Goal: Task Accomplishment & Management: Complete application form

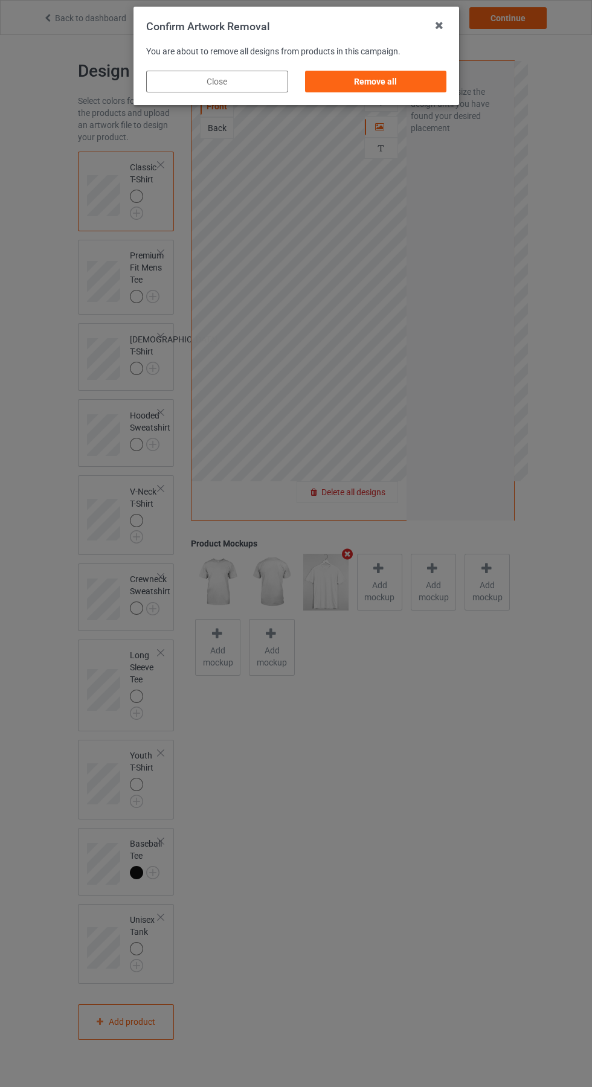
click at [375, 82] on div "Remove all" at bounding box center [375, 82] width 142 height 22
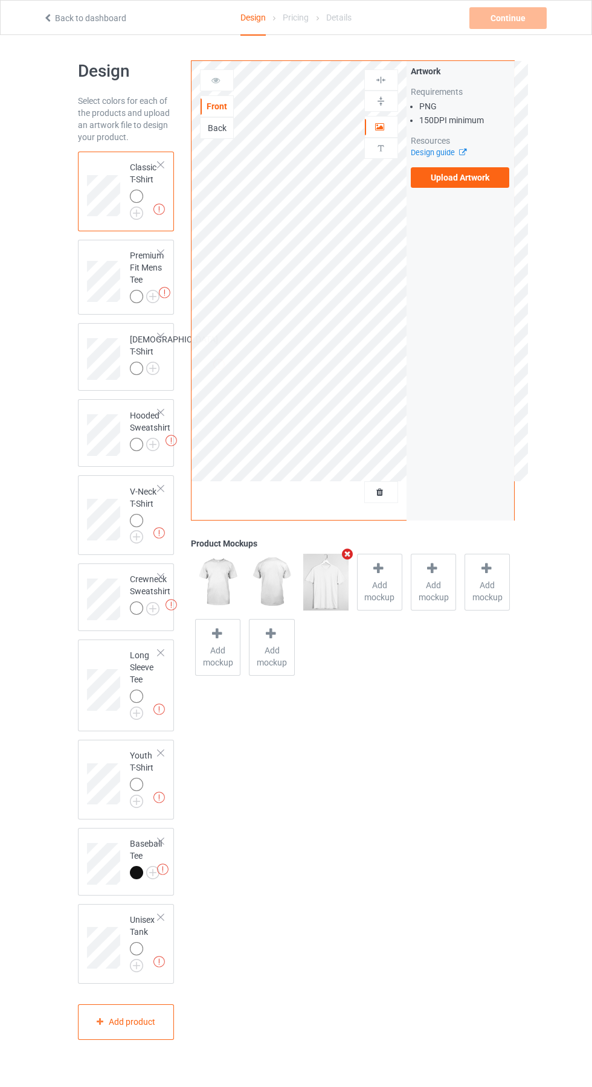
click at [480, 175] on label "Upload Artwork" at bounding box center [460, 177] width 99 height 21
click at [0, 0] on input "Upload Artwork" at bounding box center [0, 0] width 0 height 0
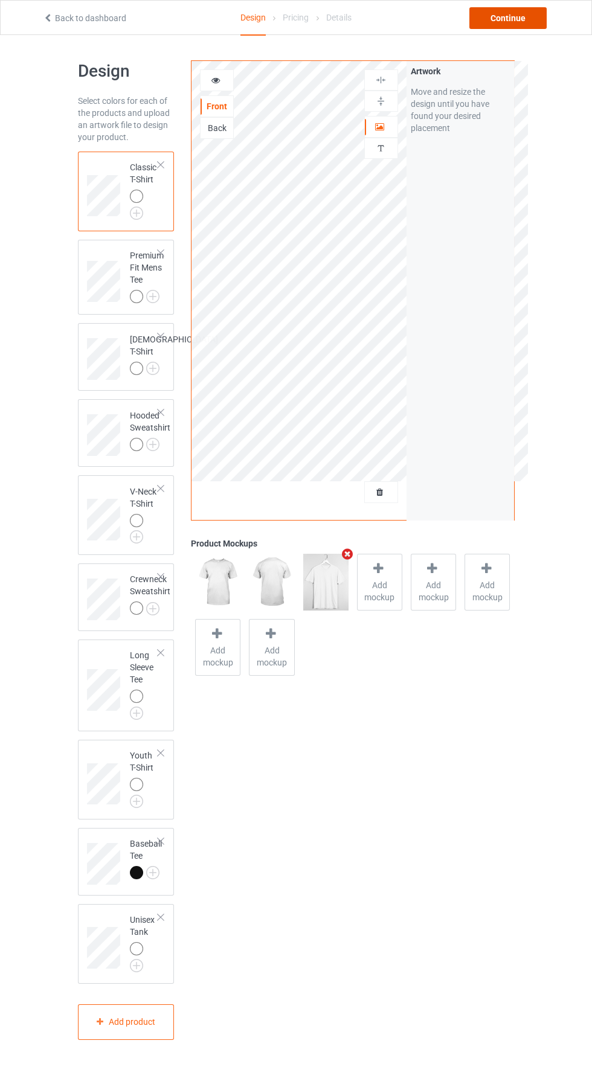
click at [515, 18] on div "Continue" at bounding box center [507, 18] width 77 height 22
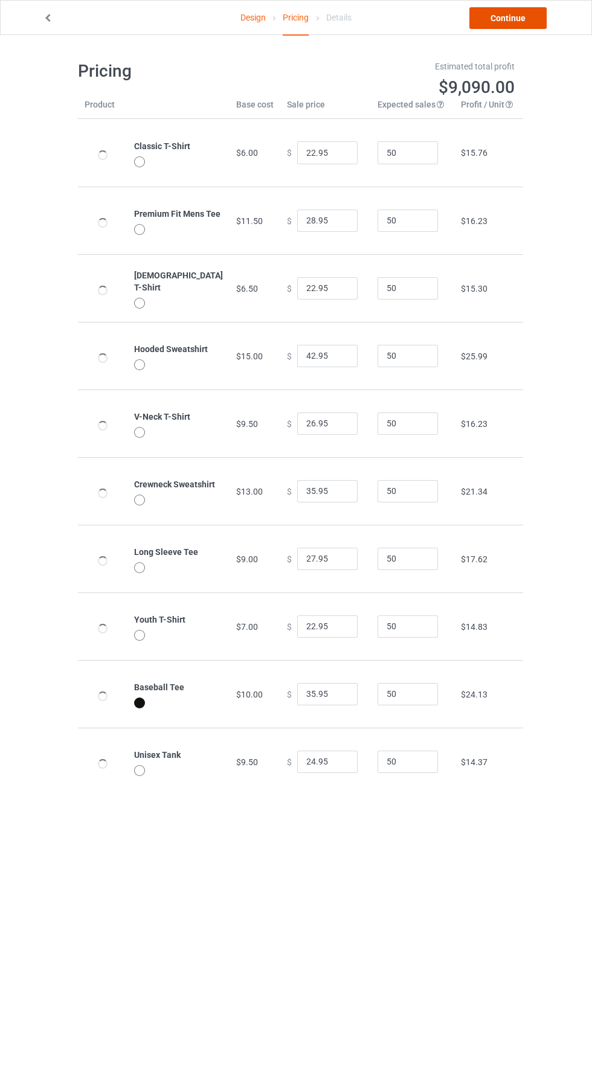
click at [524, 16] on link "Continue" at bounding box center [507, 18] width 77 height 22
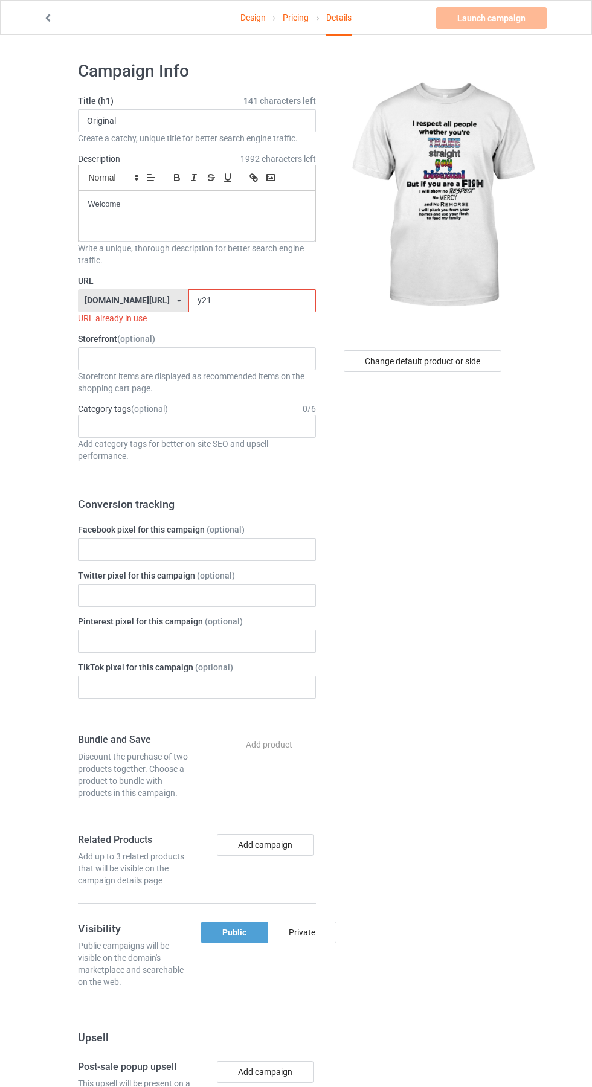
click at [227, 304] on input "y21" at bounding box center [251, 300] width 127 height 23
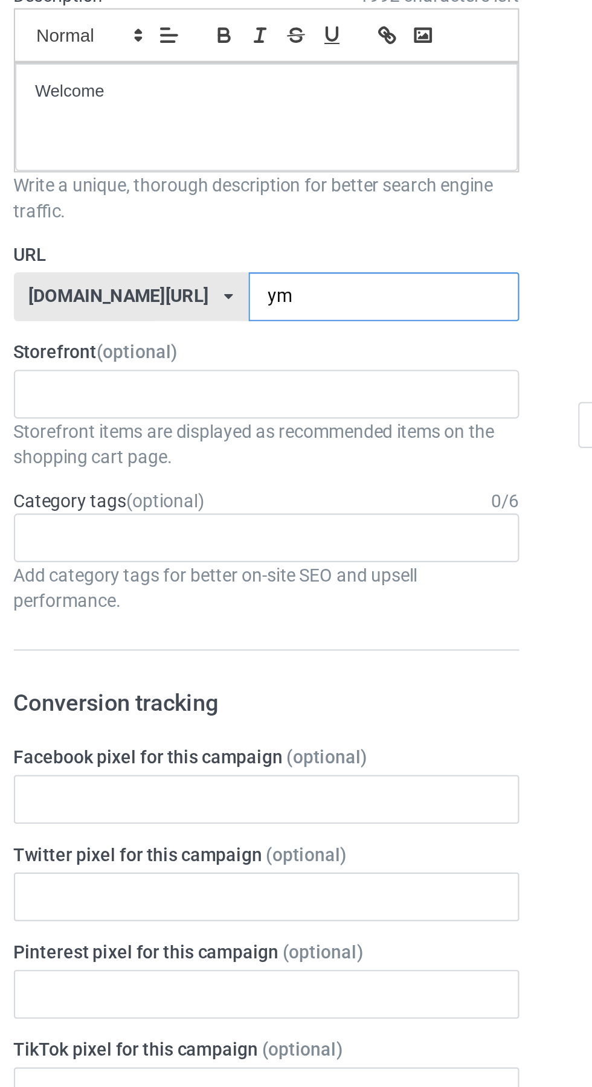
type input "yml"
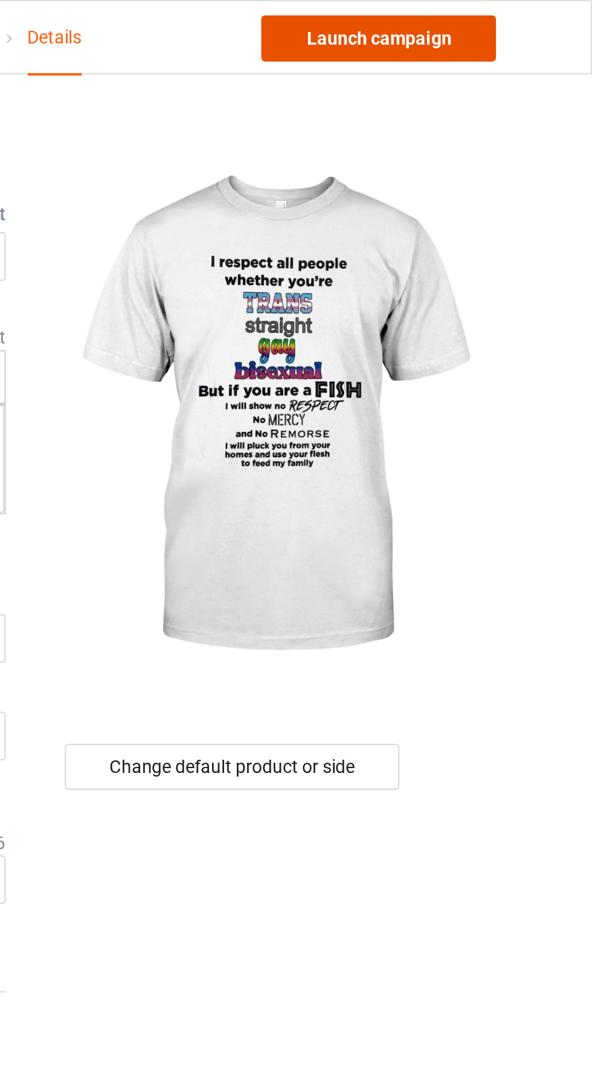
click at [513, 18] on link "Launch campaign" at bounding box center [491, 18] width 111 height 22
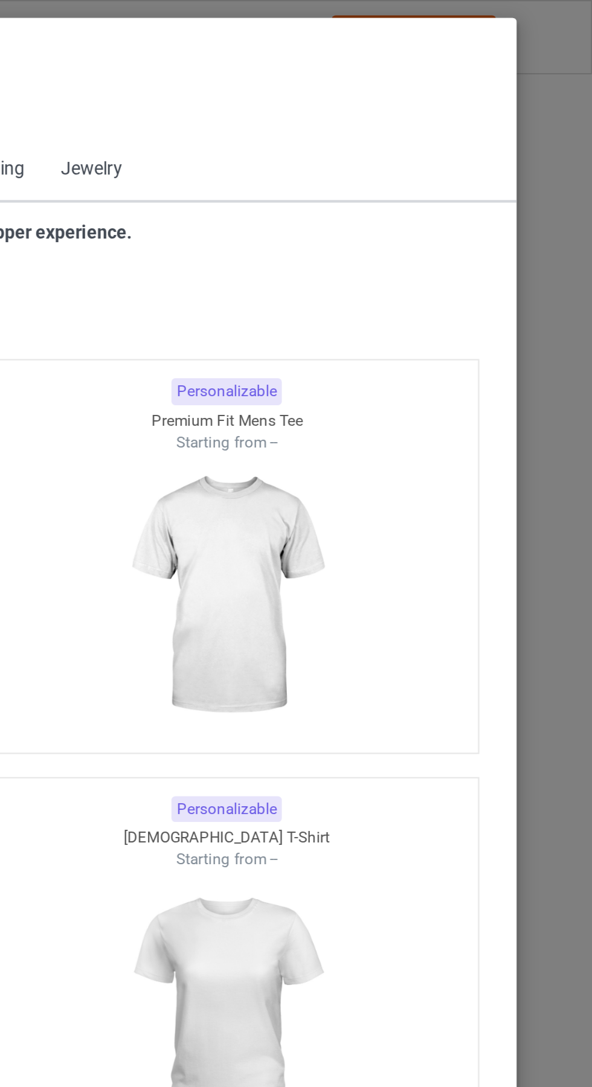
scroll to position [646, 0]
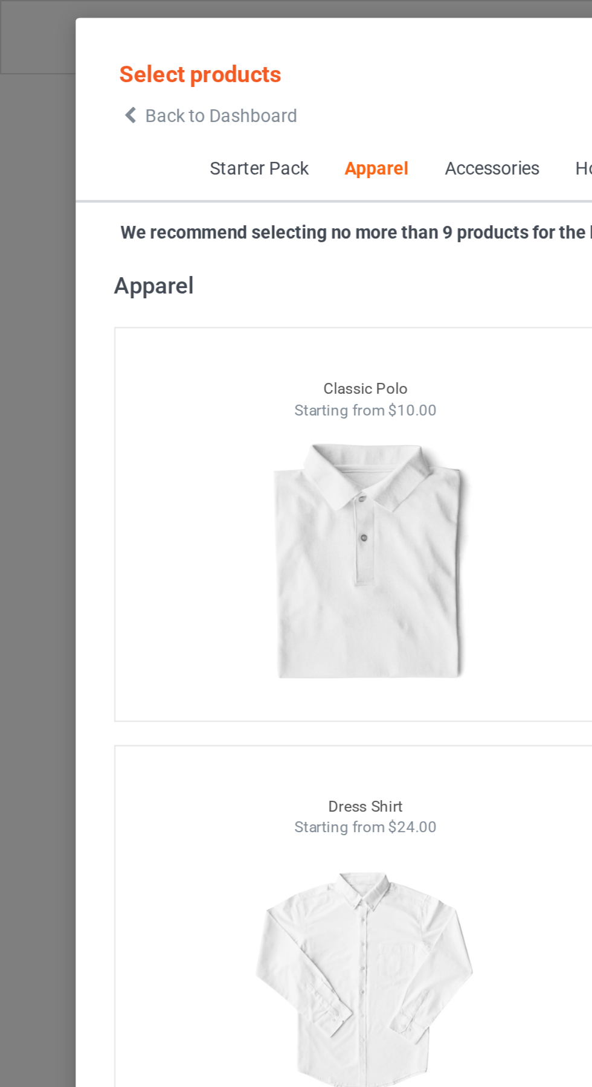
click at [71, 56] on span "Back to Dashboard" at bounding box center [104, 55] width 72 height 10
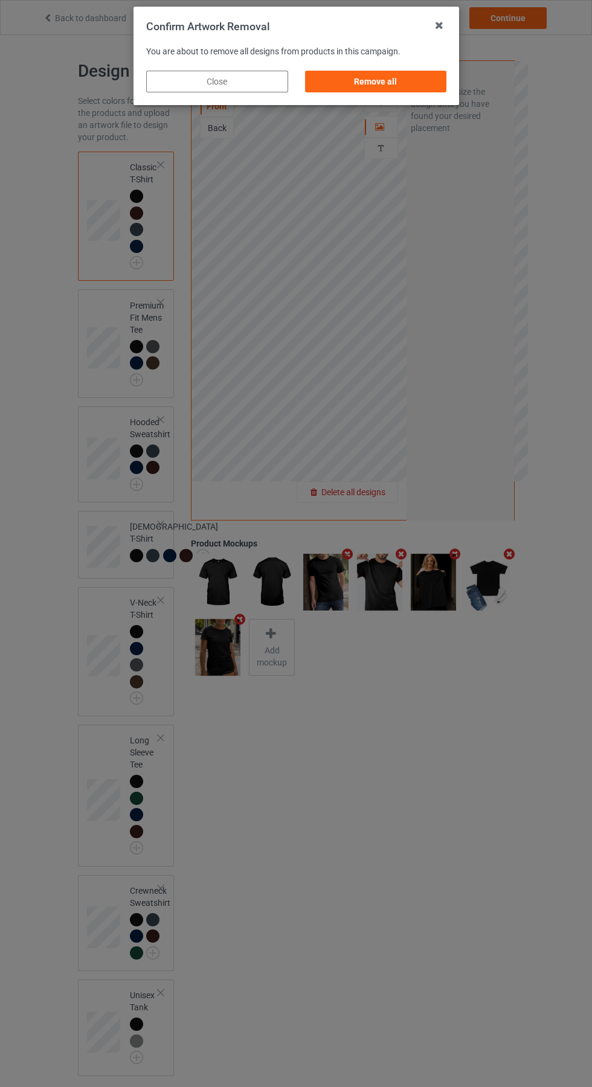
click at [394, 84] on div "Remove all" at bounding box center [375, 82] width 142 height 22
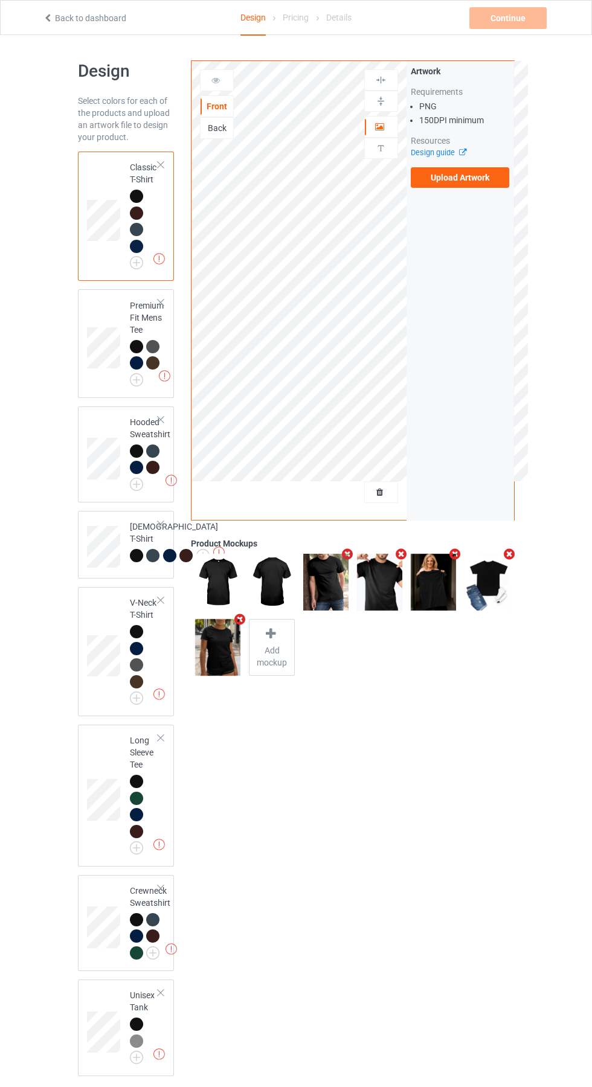
click at [477, 182] on label "Upload Artwork" at bounding box center [460, 177] width 99 height 21
click at [0, 0] on input "Upload Artwork" at bounding box center [0, 0] width 0 height 0
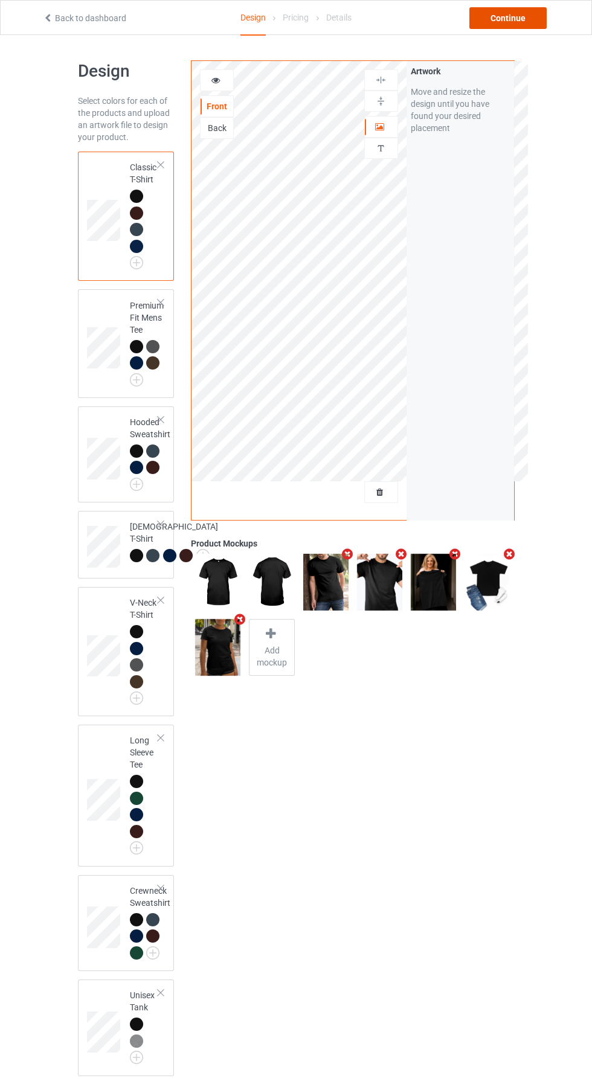
click at [525, 18] on div "Continue" at bounding box center [507, 18] width 77 height 22
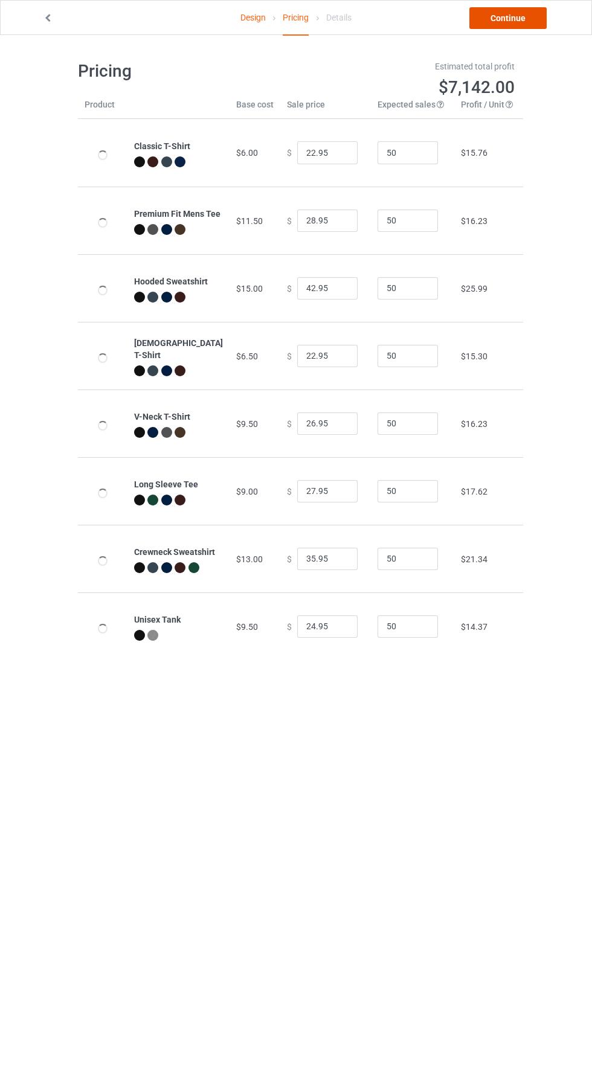
click at [526, 25] on link "Continue" at bounding box center [507, 18] width 77 height 22
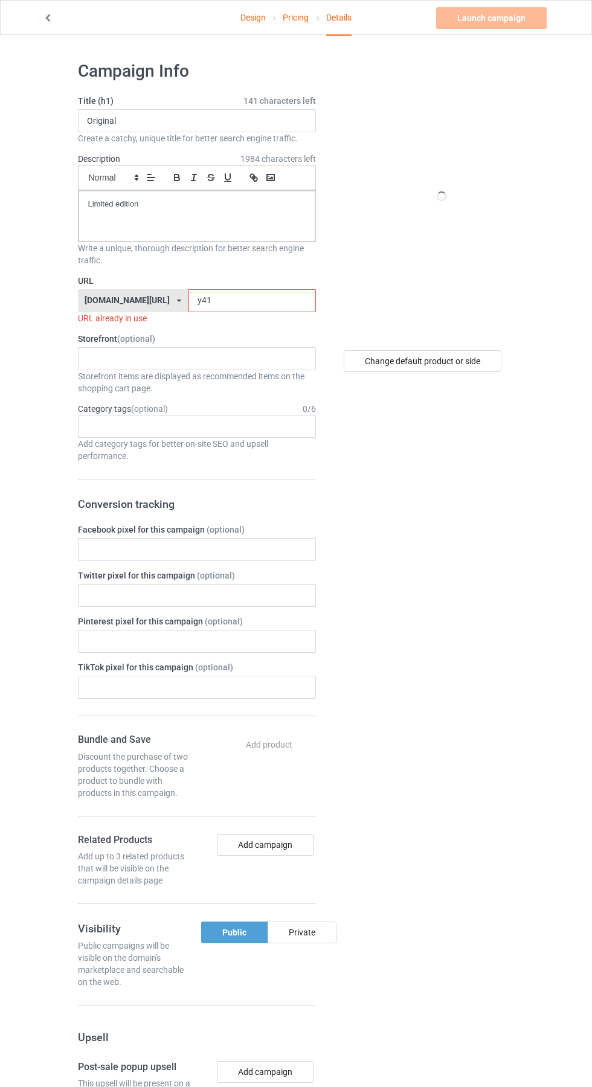
click at [217, 301] on input "y41" at bounding box center [251, 300] width 127 height 23
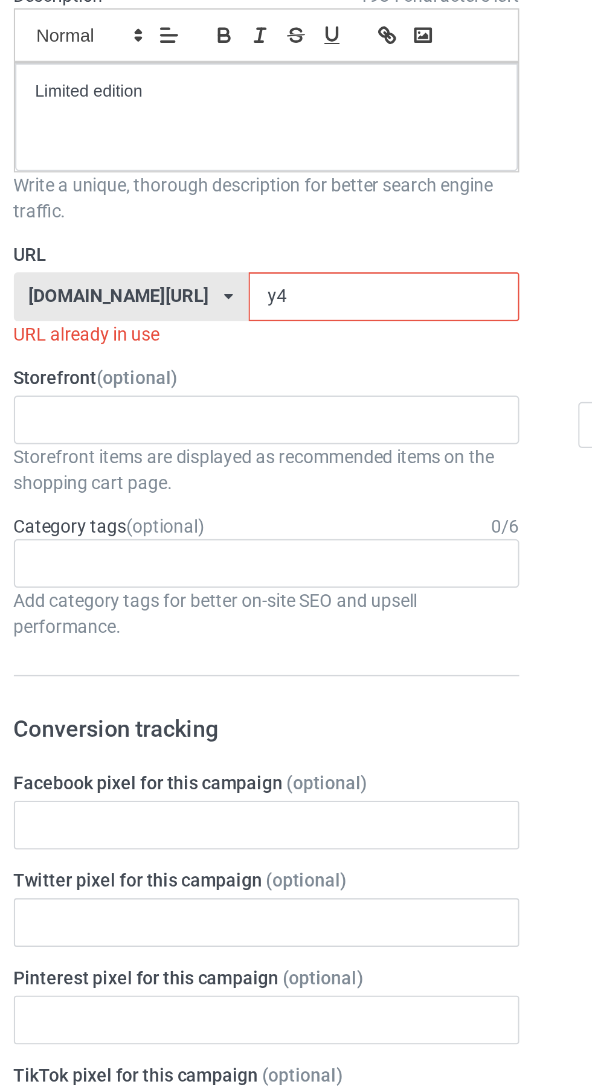
type input "y"
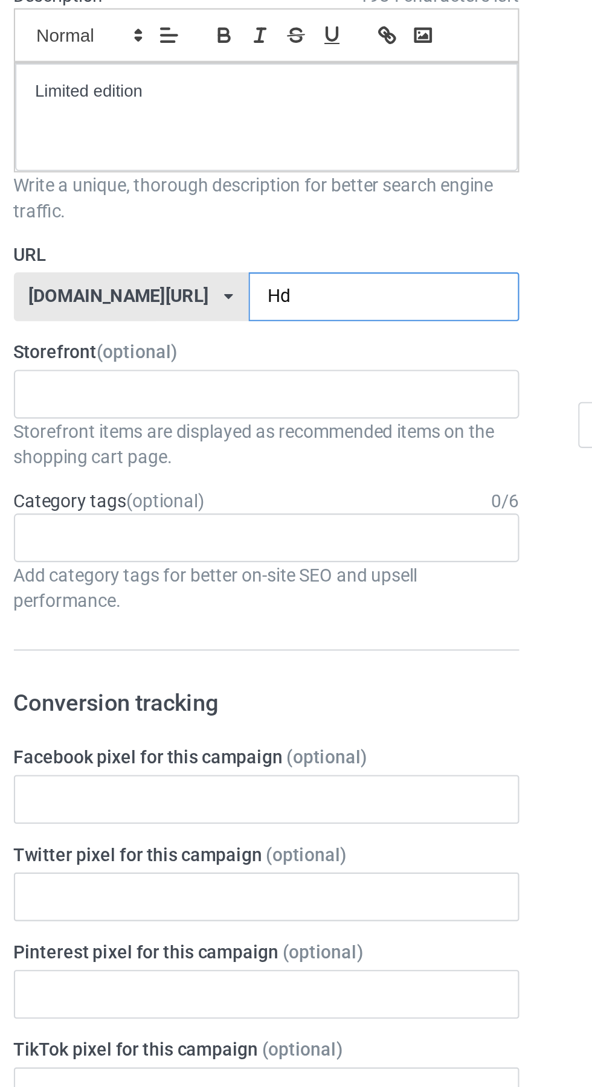
type input "Hde"
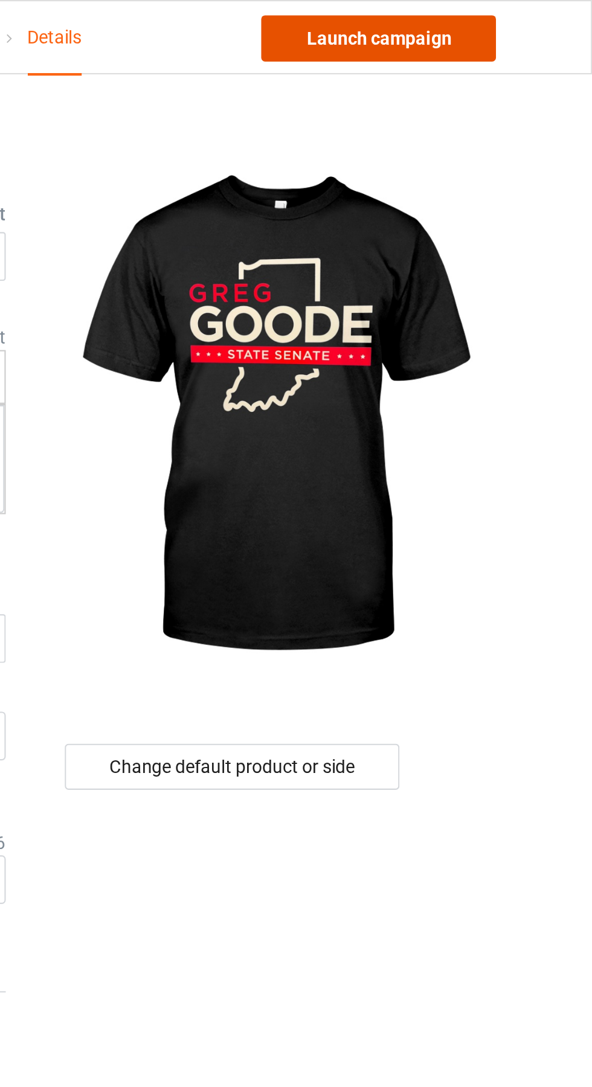
click at [528, 22] on link "Launch campaign" at bounding box center [491, 18] width 111 height 22
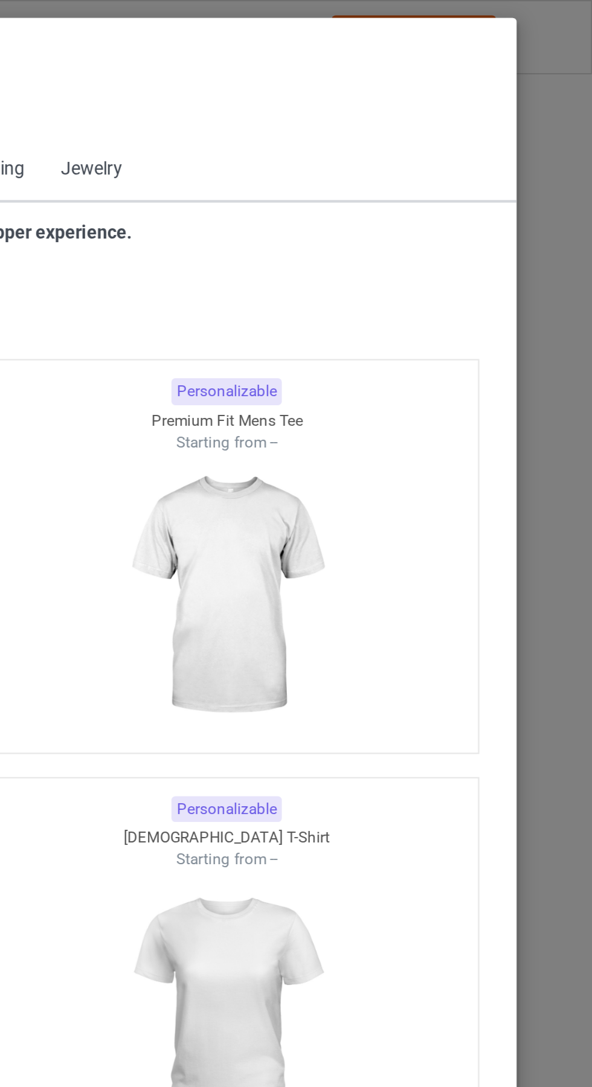
scroll to position [646, 0]
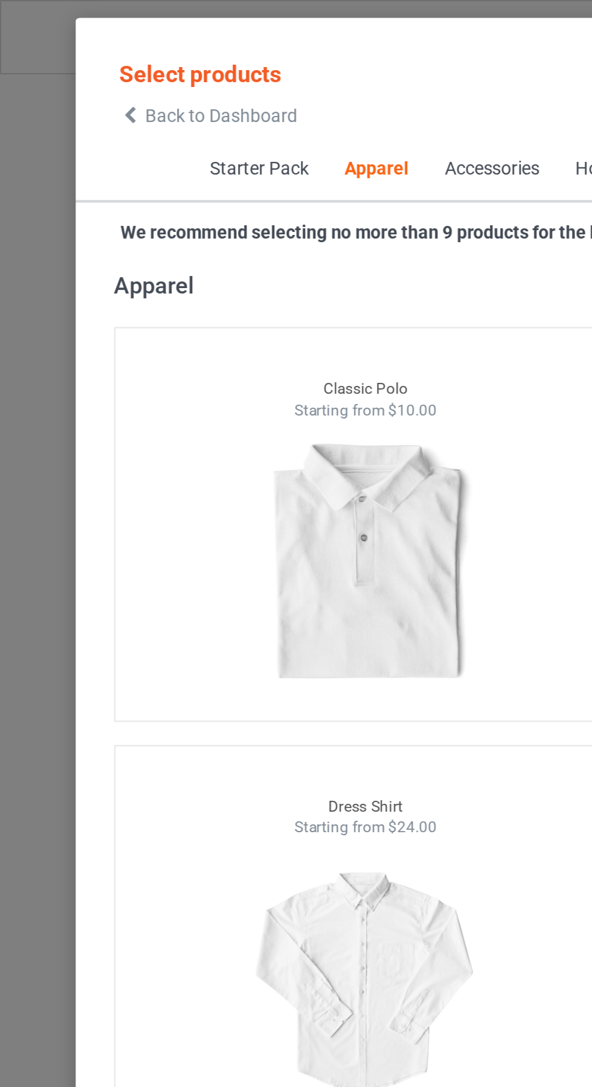
click at [61, 55] on icon at bounding box center [61, 54] width 10 height 8
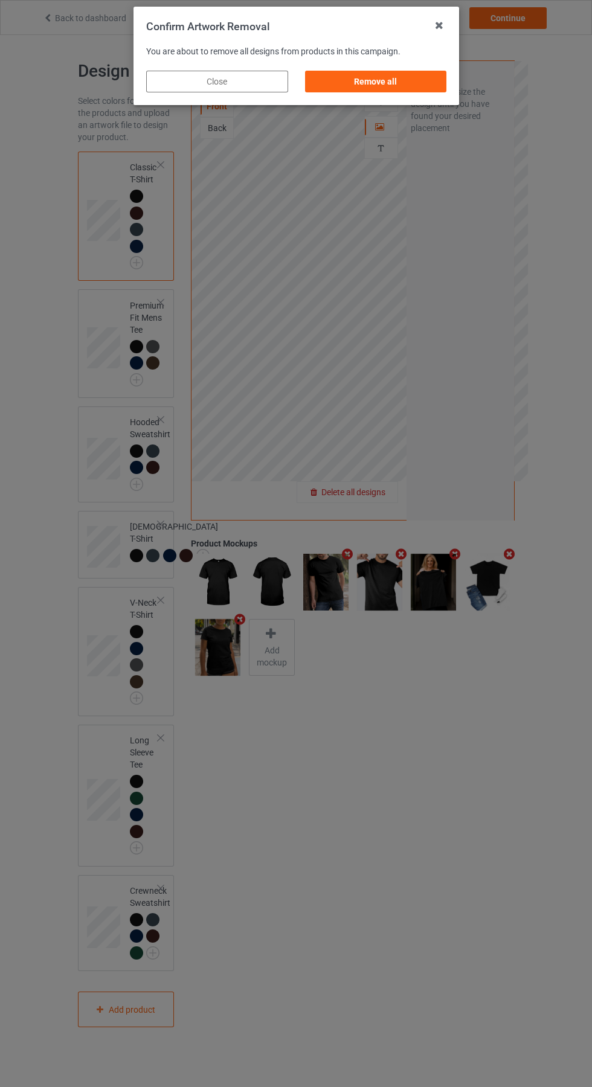
click at [396, 89] on div "Remove all" at bounding box center [375, 82] width 142 height 22
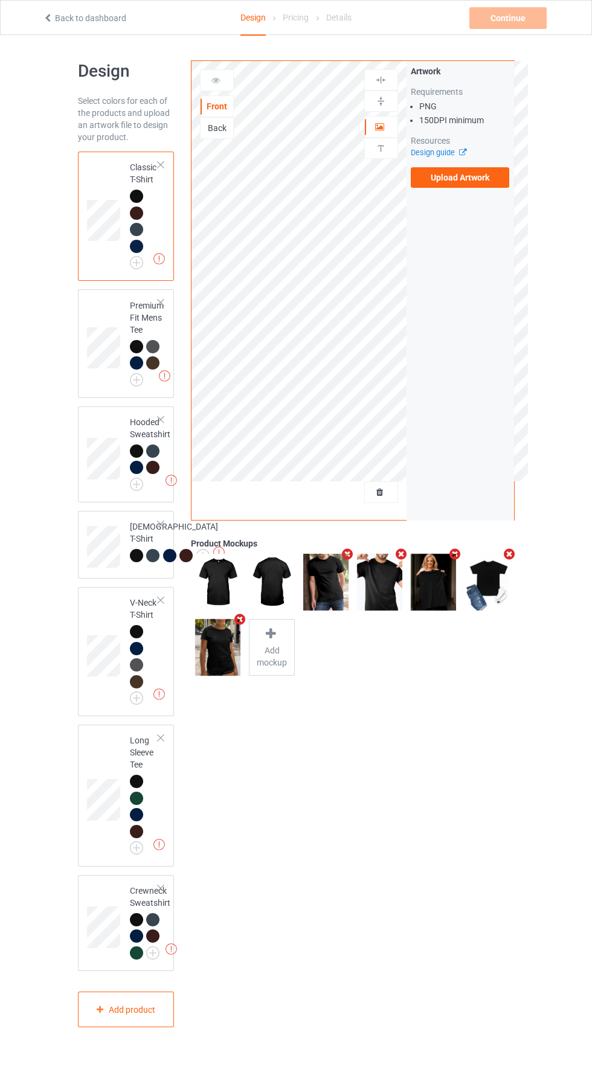
click at [466, 179] on label "Upload Artwork" at bounding box center [460, 177] width 99 height 21
click at [0, 0] on input "Upload Artwork" at bounding box center [0, 0] width 0 height 0
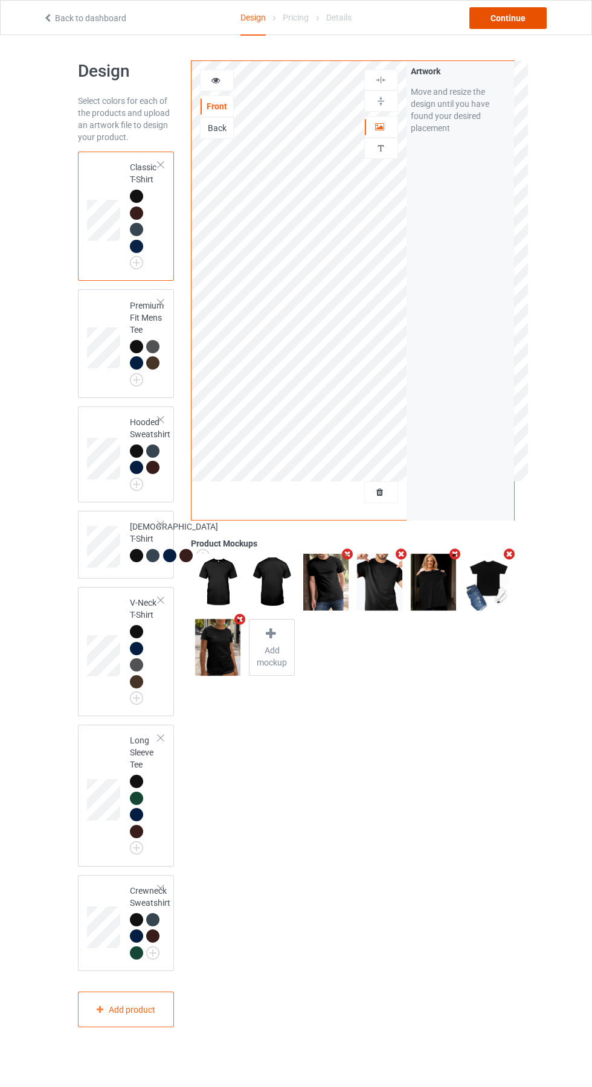
click at [501, 28] on div "Continue" at bounding box center [507, 18] width 77 height 22
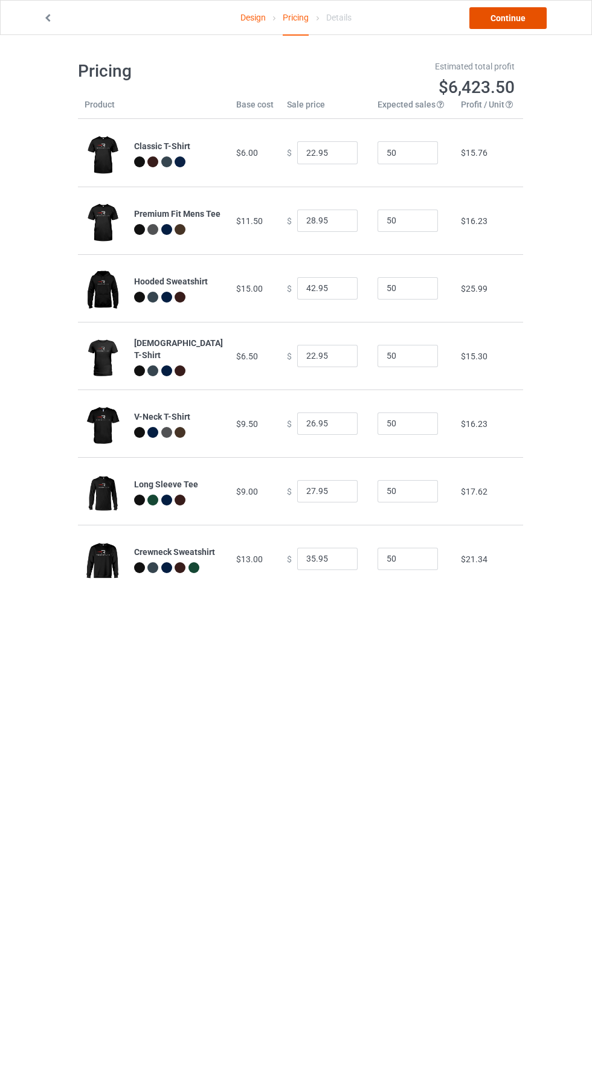
click at [508, 18] on link "Continue" at bounding box center [507, 18] width 77 height 22
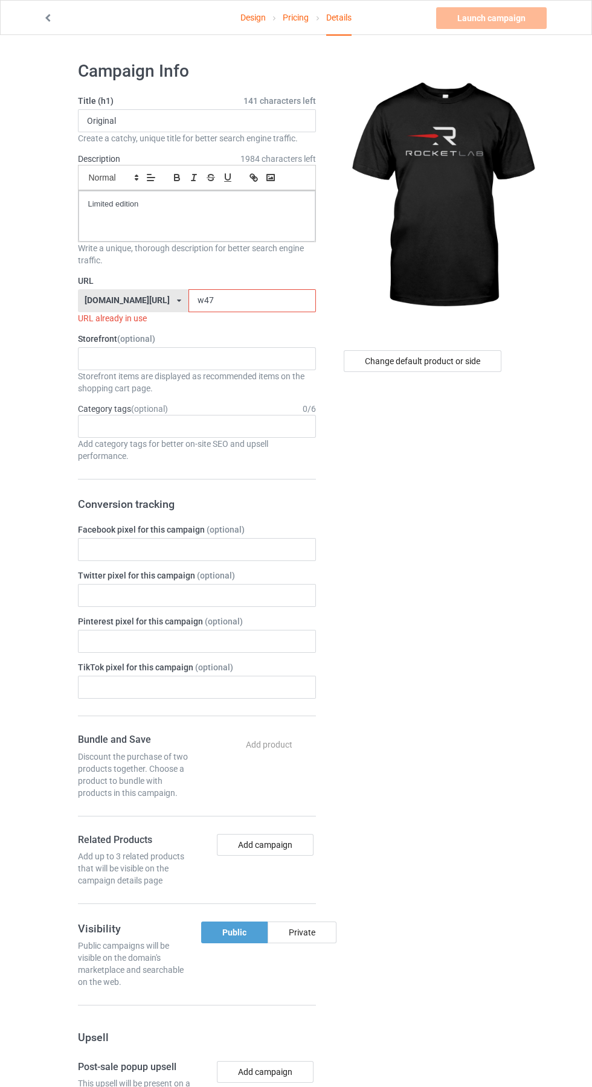
click at [234, 299] on input "w47" at bounding box center [251, 300] width 127 height 23
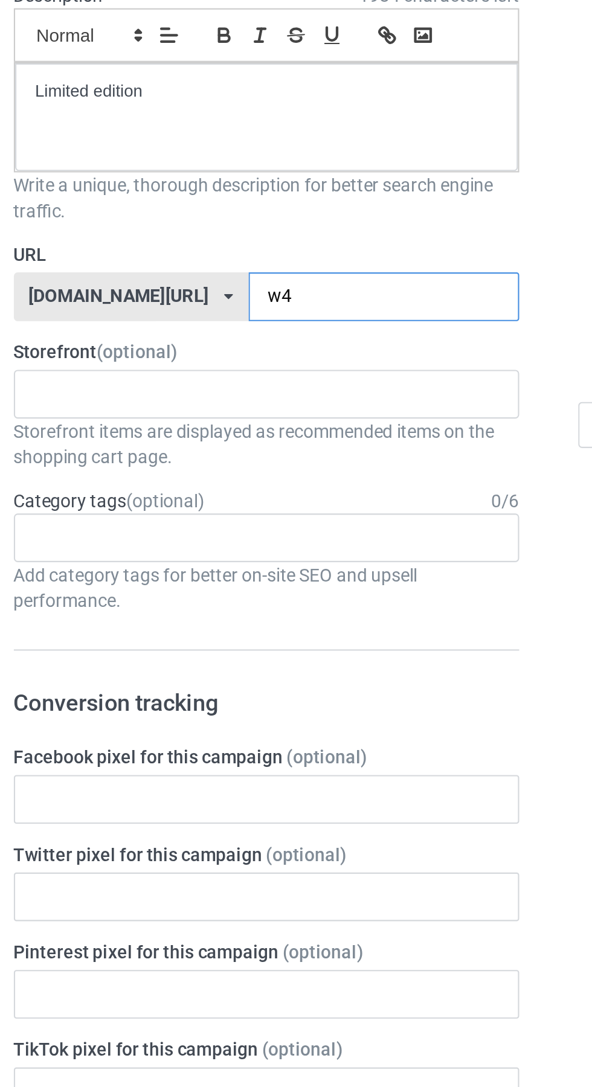
type input "w"
type input "Kwb"
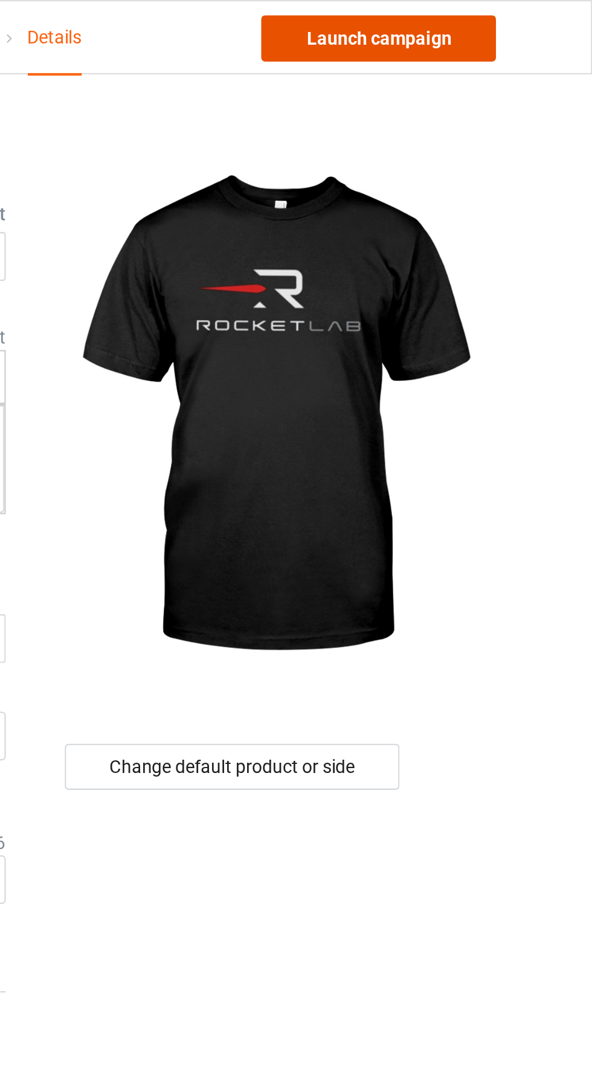
click at [515, 19] on link "Launch campaign" at bounding box center [491, 18] width 111 height 22
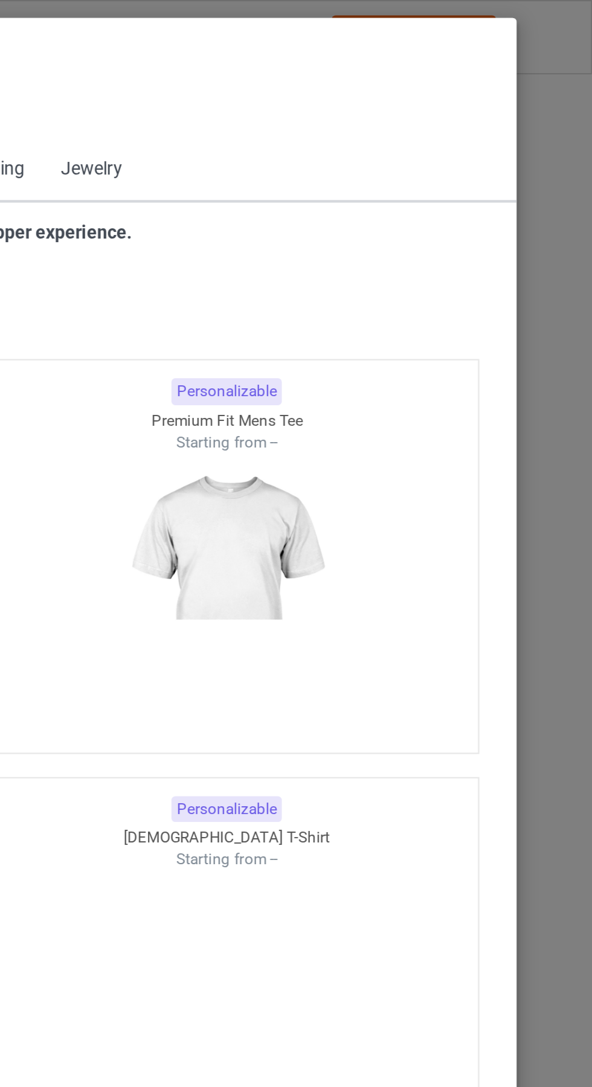
scroll to position [646, 0]
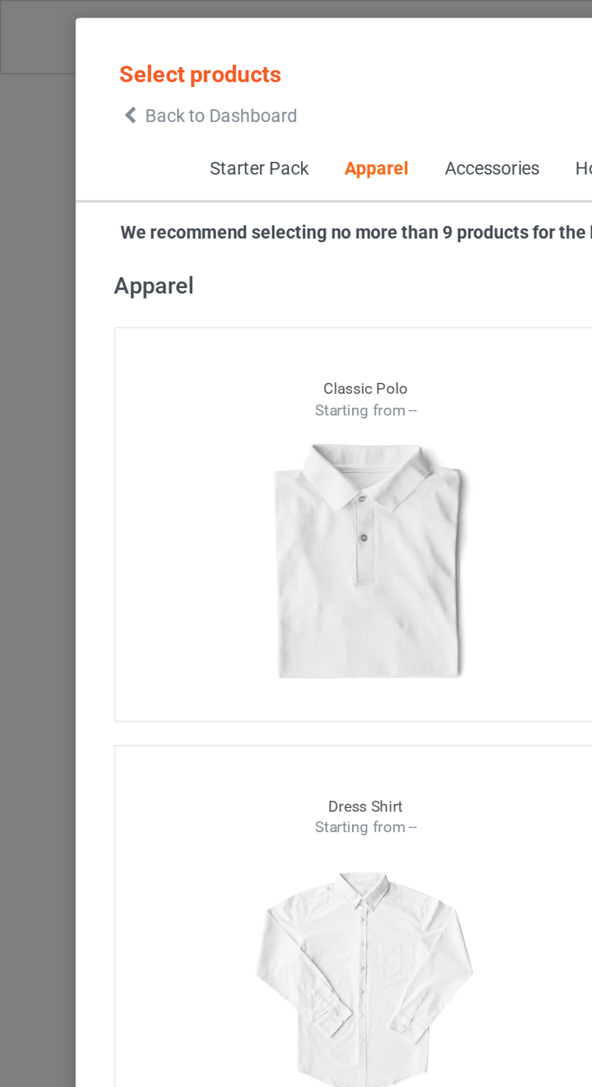
click at [80, 51] on span "Back to Dashboard" at bounding box center [104, 55] width 72 height 10
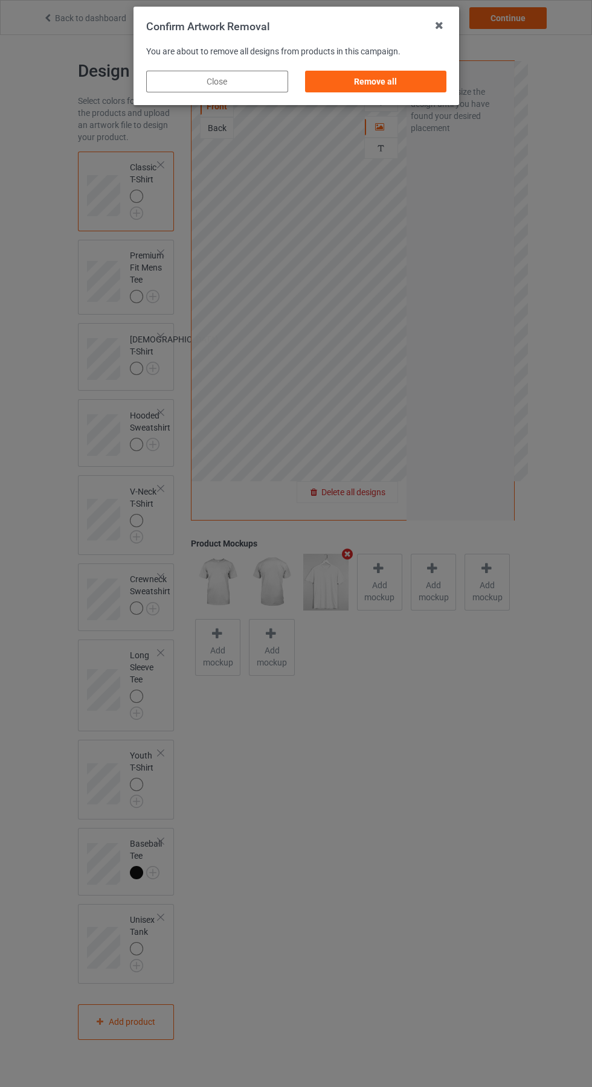
click at [391, 78] on div "Remove all" at bounding box center [375, 82] width 142 height 22
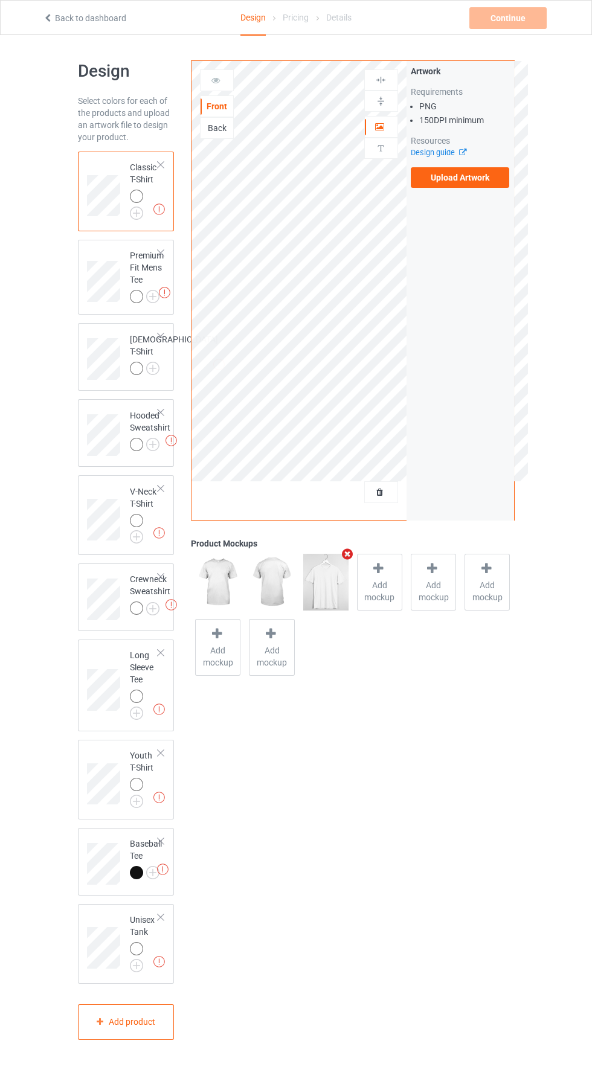
click at [470, 184] on label "Upload Artwork" at bounding box center [460, 177] width 99 height 21
click at [0, 0] on input "Upload Artwork" at bounding box center [0, 0] width 0 height 0
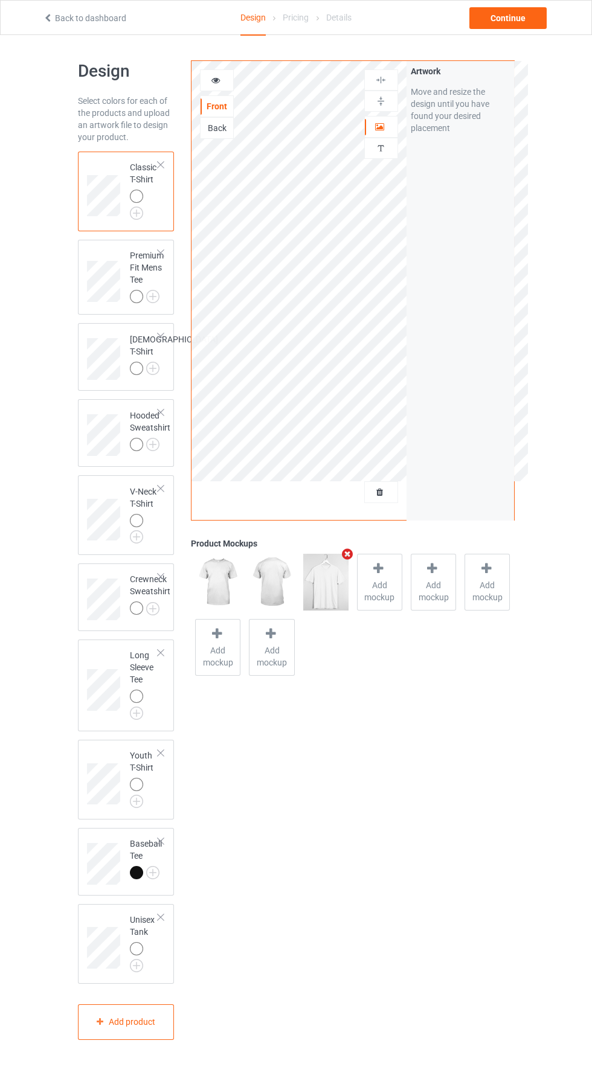
click at [0, 0] on img at bounding box center [0, 0] width 0 height 0
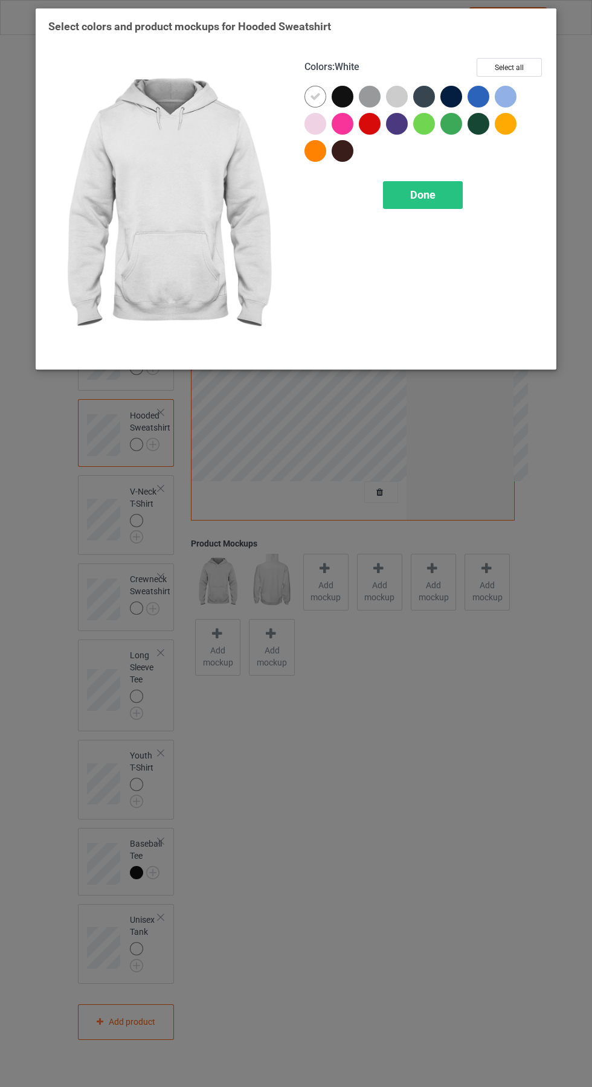
click at [444, 193] on div "Done" at bounding box center [423, 195] width 80 height 28
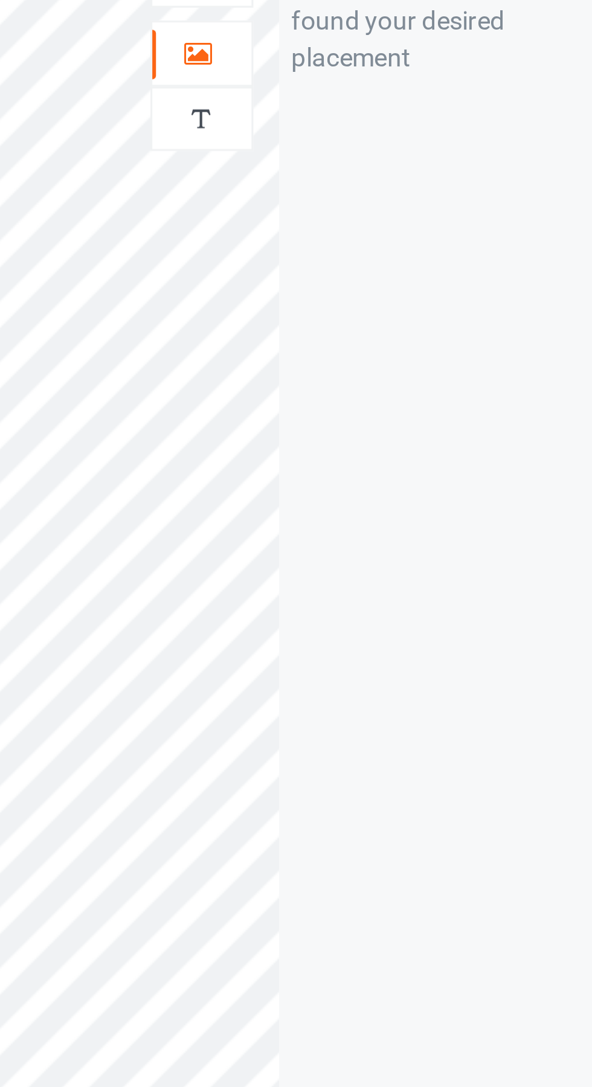
scroll to position [1, 0]
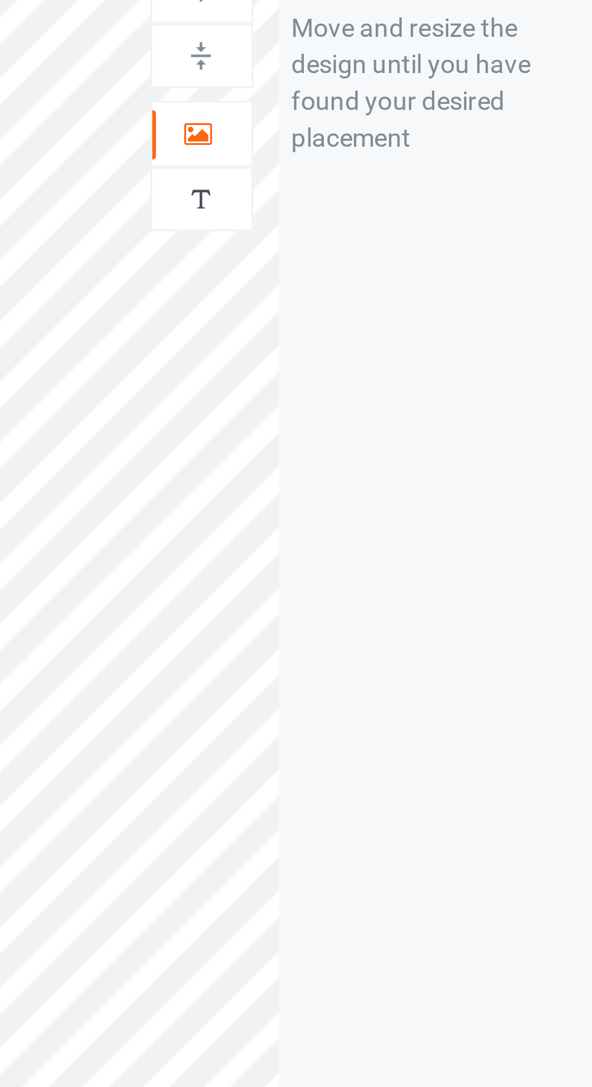
click at [385, 129] on div at bounding box center [381, 126] width 33 height 12
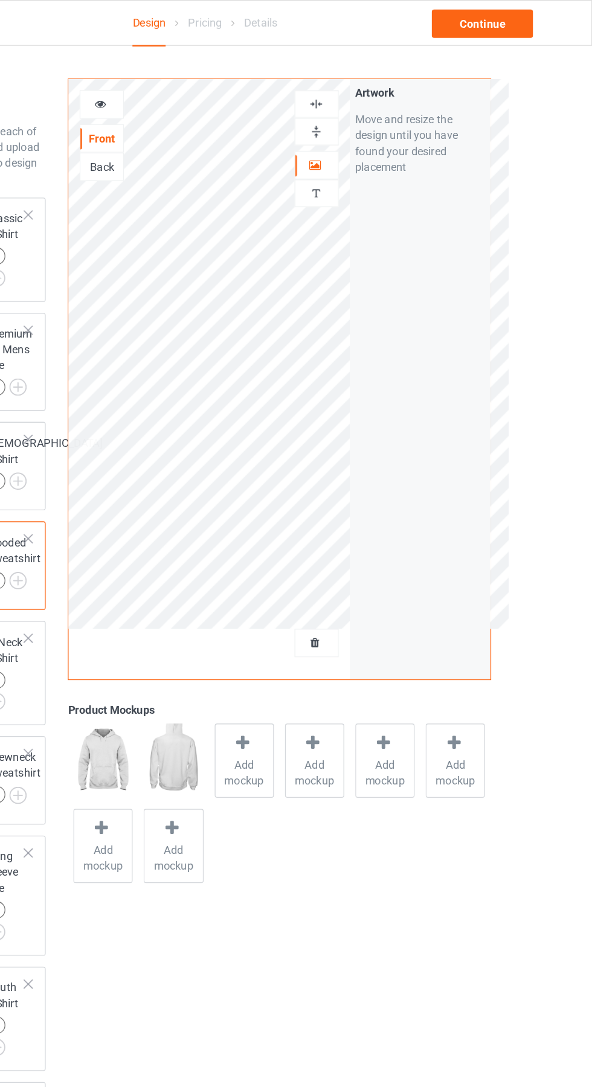
scroll to position [9, 0]
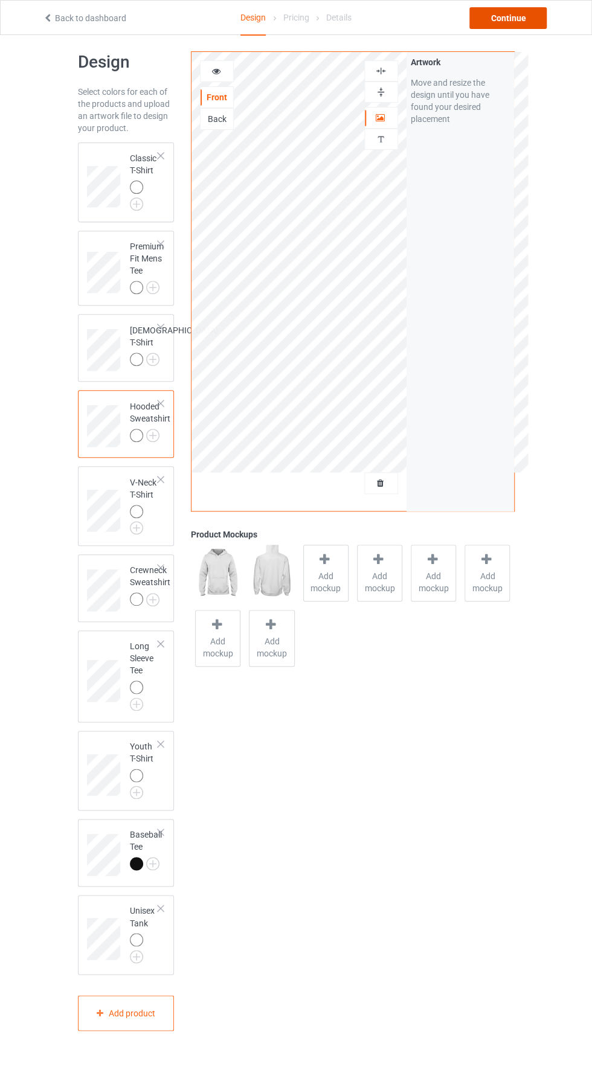
click at [509, 18] on div "Continue" at bounding box center [507, 18] width 77 height 22
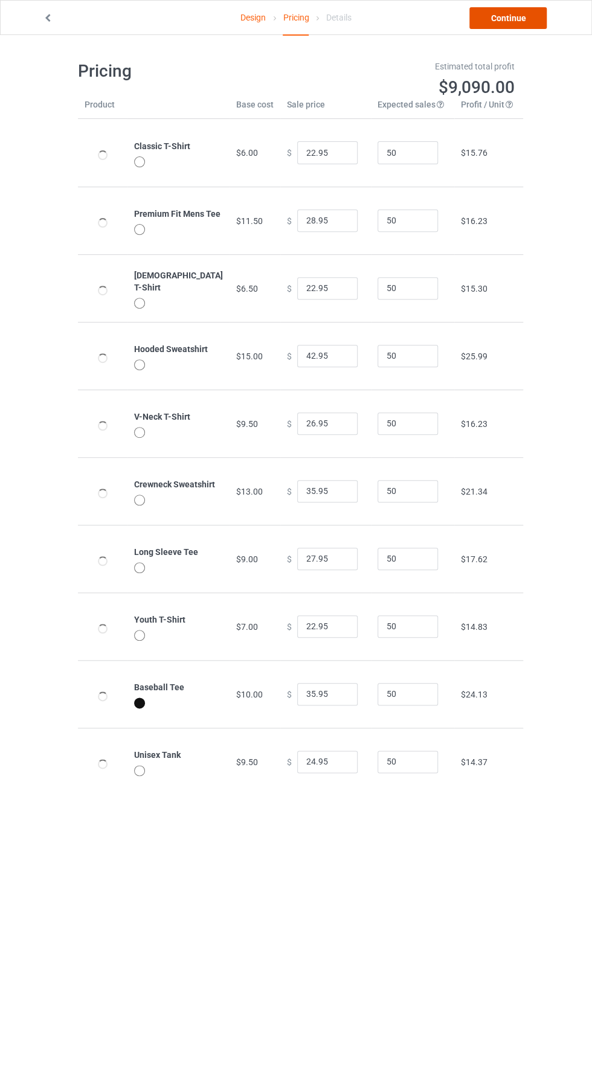
click at [520, 23] on link "Continue" at bounding box center [507, 18] width 77 height 22
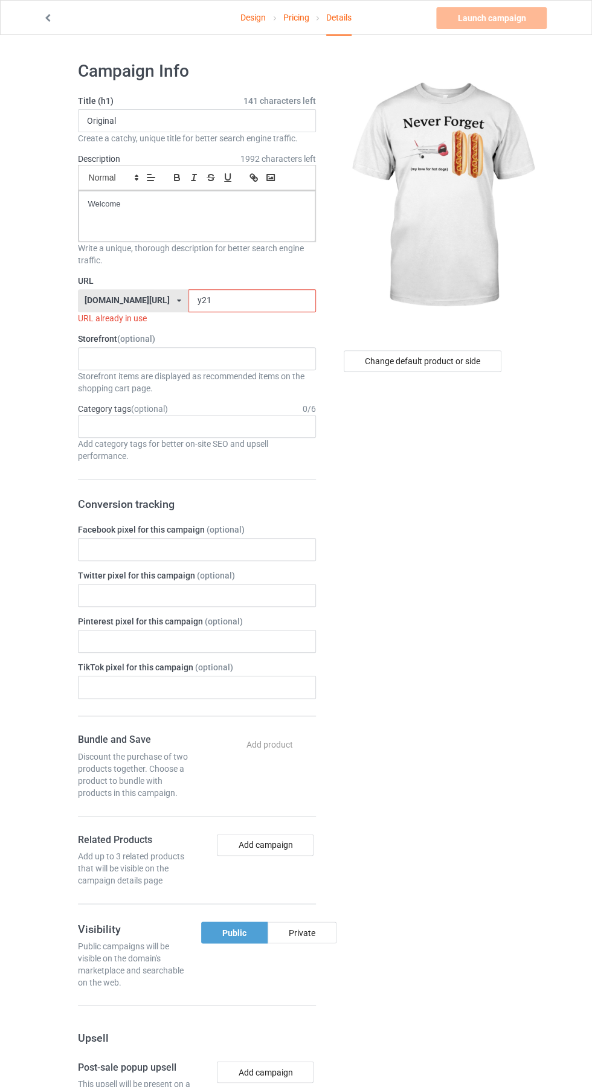
click at [225, 301] on input "y21" at bounding box center [251, 300] width 127 height 23
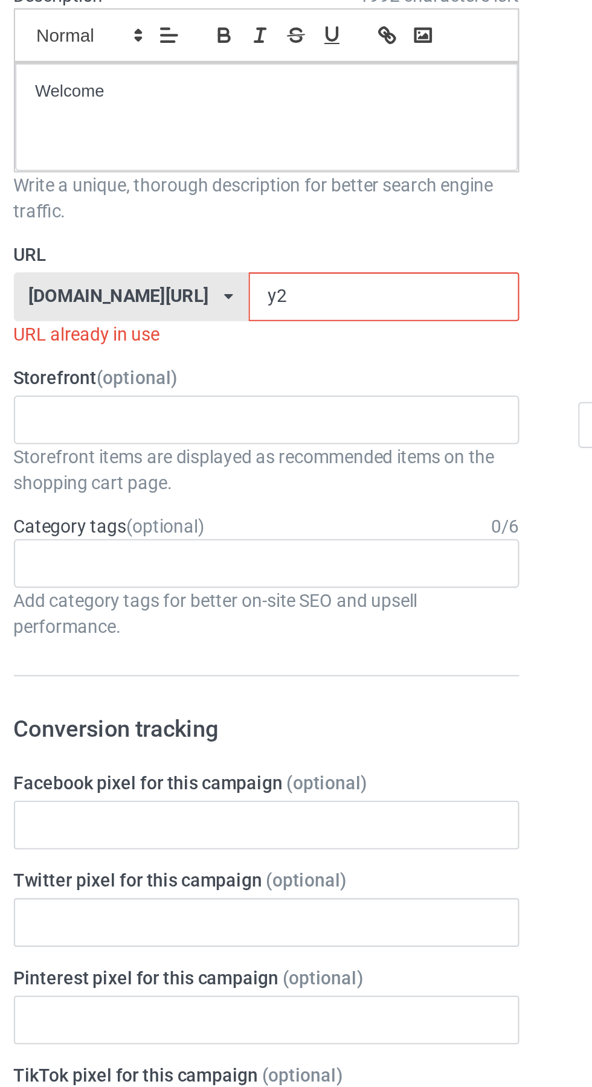
type input "y"
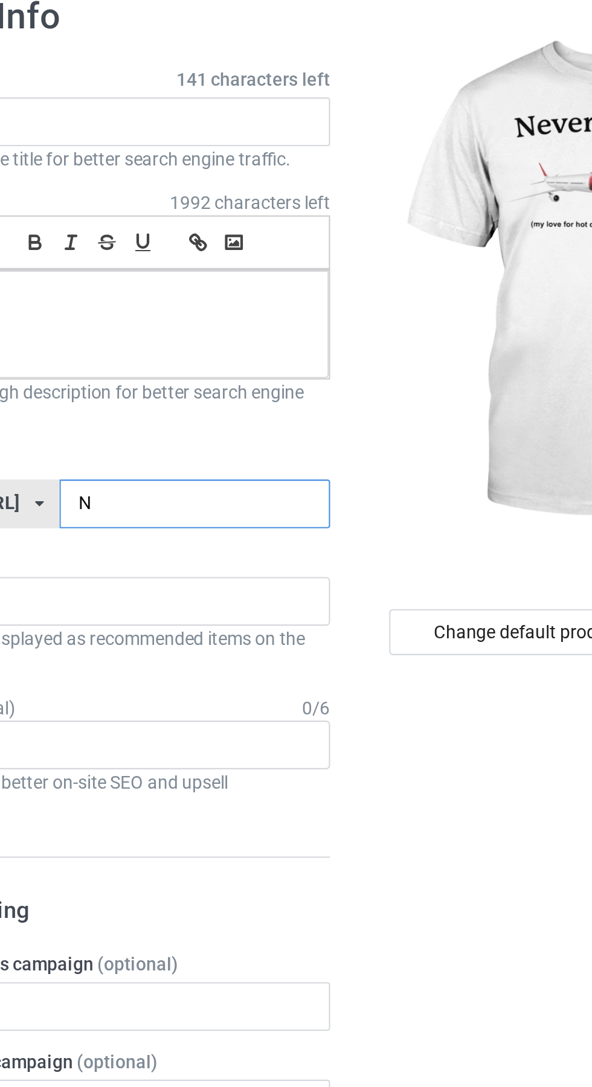
type input "Nf"
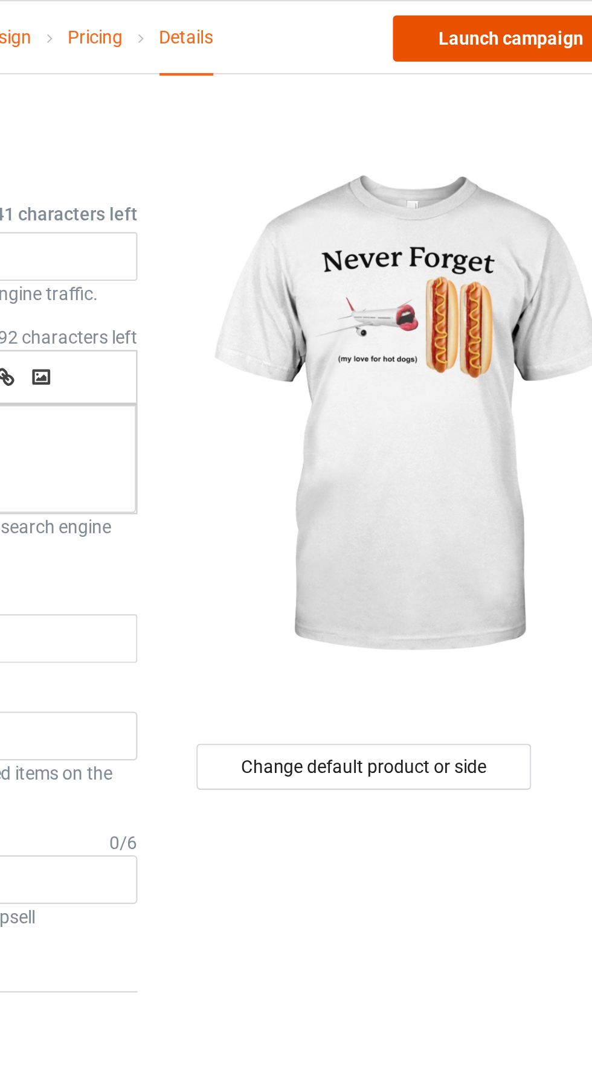
click at [486, 21] on link "Launch campaign" at bounding box center [491, 18] width 111 height 22
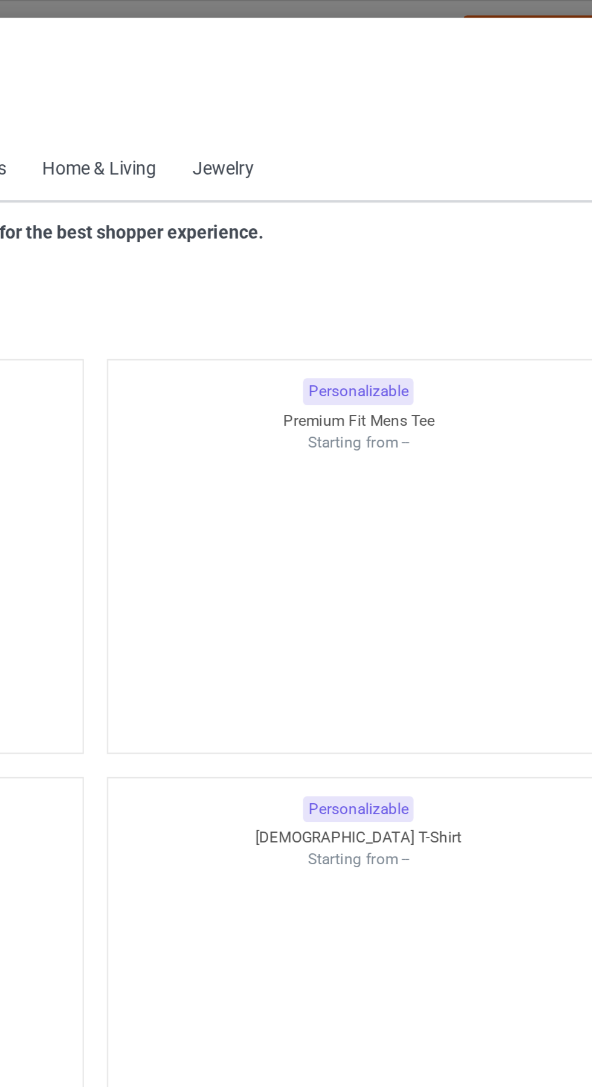
scroll to position [646, 0]
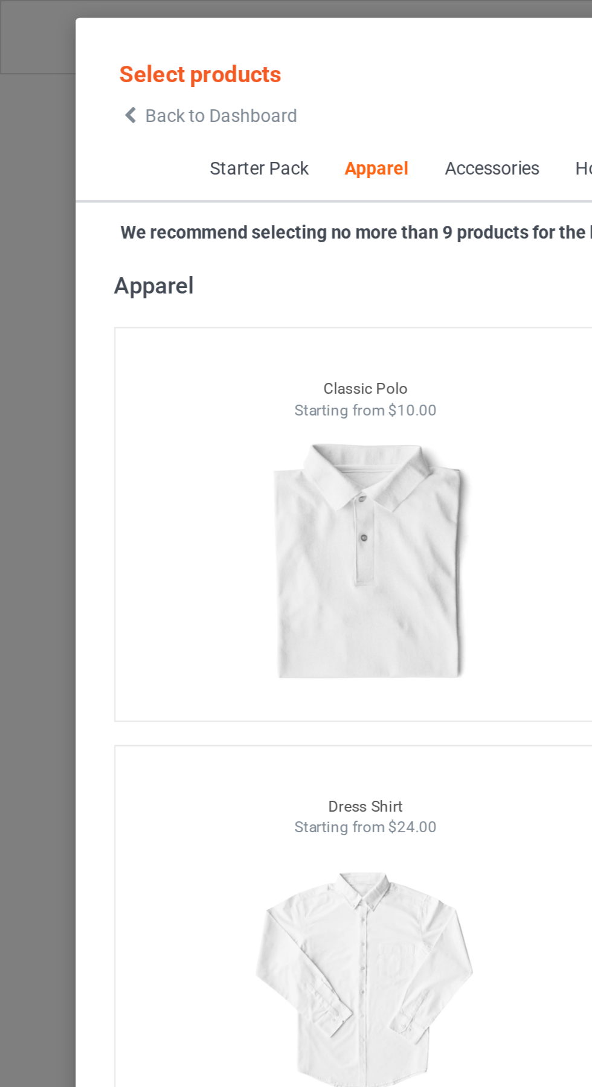
click at [70, 56] on span "Back to Dashboard" at bounding box center [104, 55] width 72 height 10
